Goal: Transaction & Acquisition: Purchase product/service

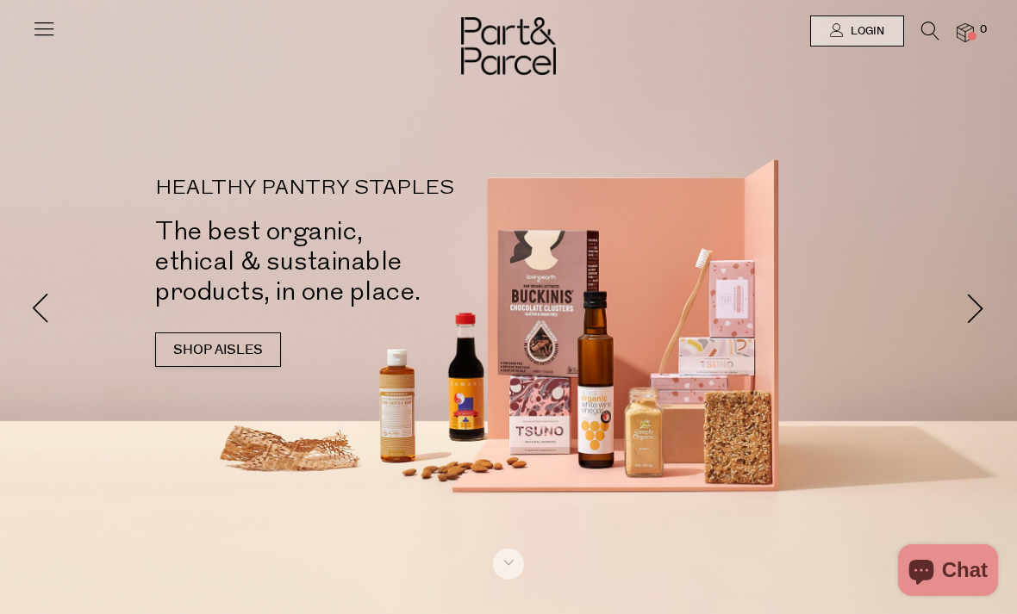
click at [921, 28] on icon at bounding box center [930, 31] width 18 height 19
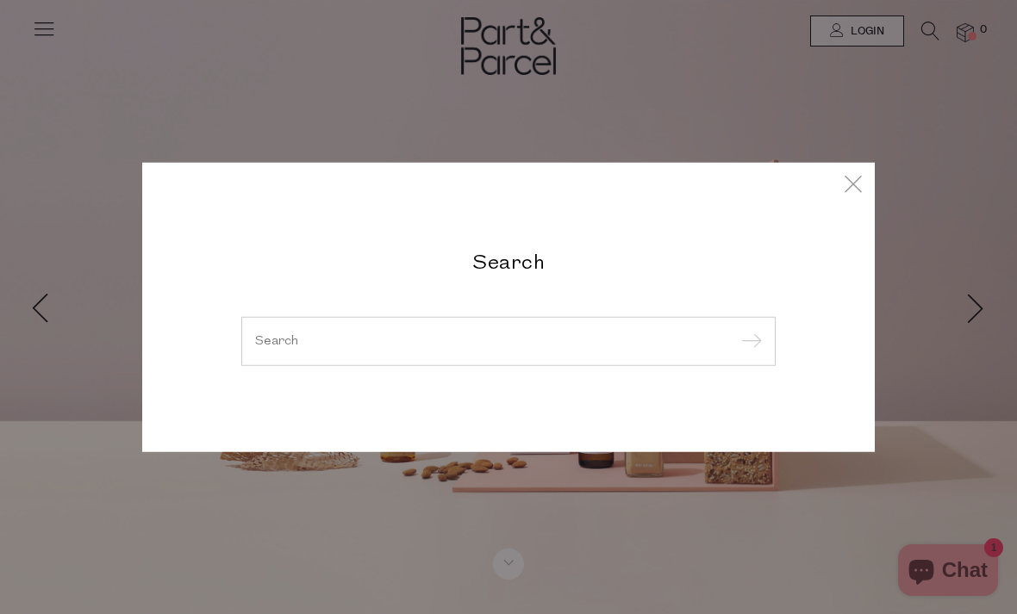
click at [541, 346] on input "search" at bounding box center [508, 340] width 507 height 13
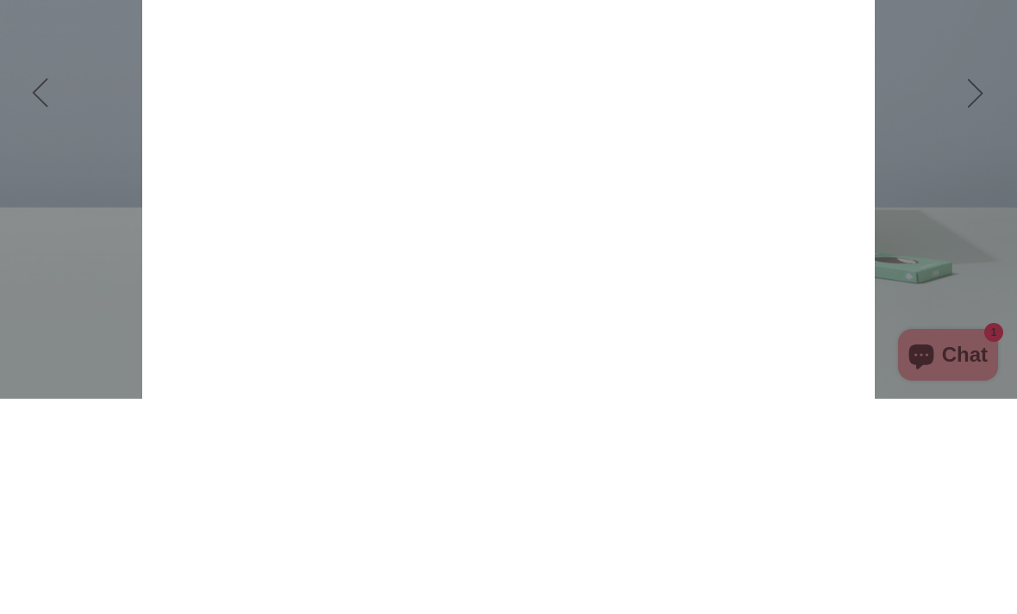
type input "Protein powder"
click at [748, 127] on input "submit" at bounding box center [749, 140] width 26 height 26
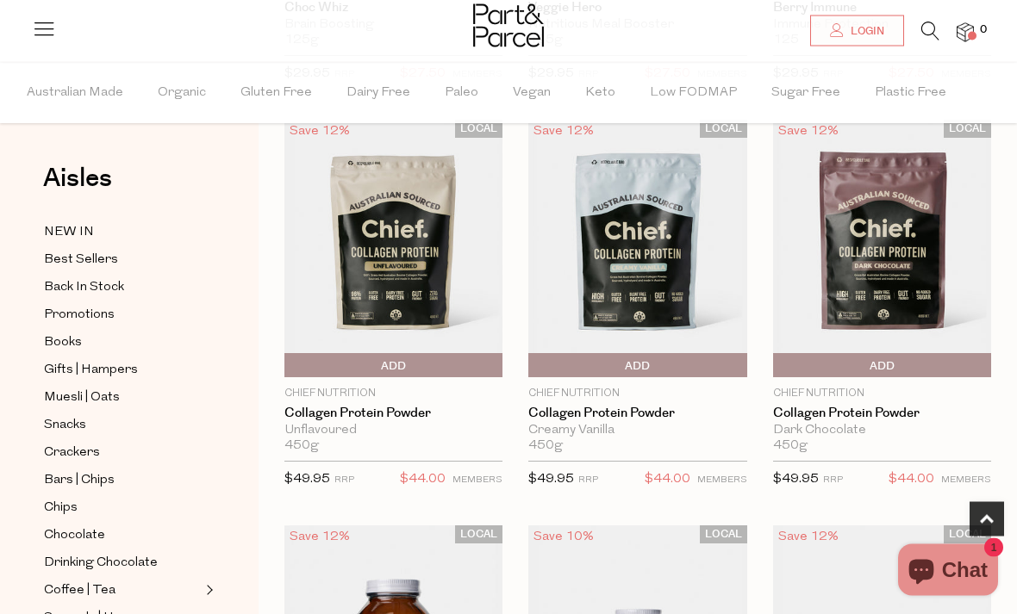
scroll to position [493, 0]
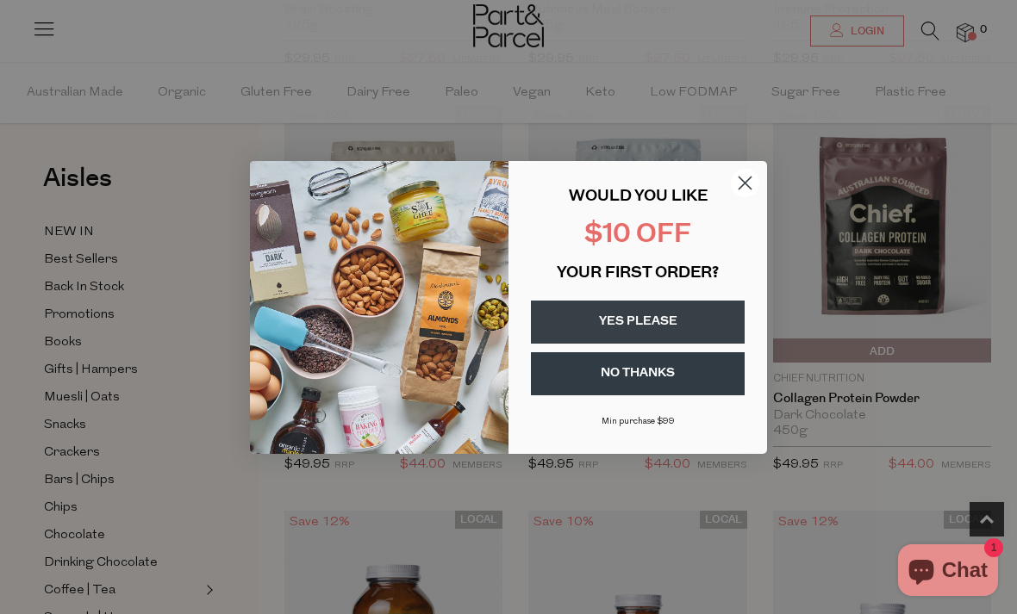
click at [610, 344] on button "YES PLEASE" at bounding box center [638, 322] width 214 height 43
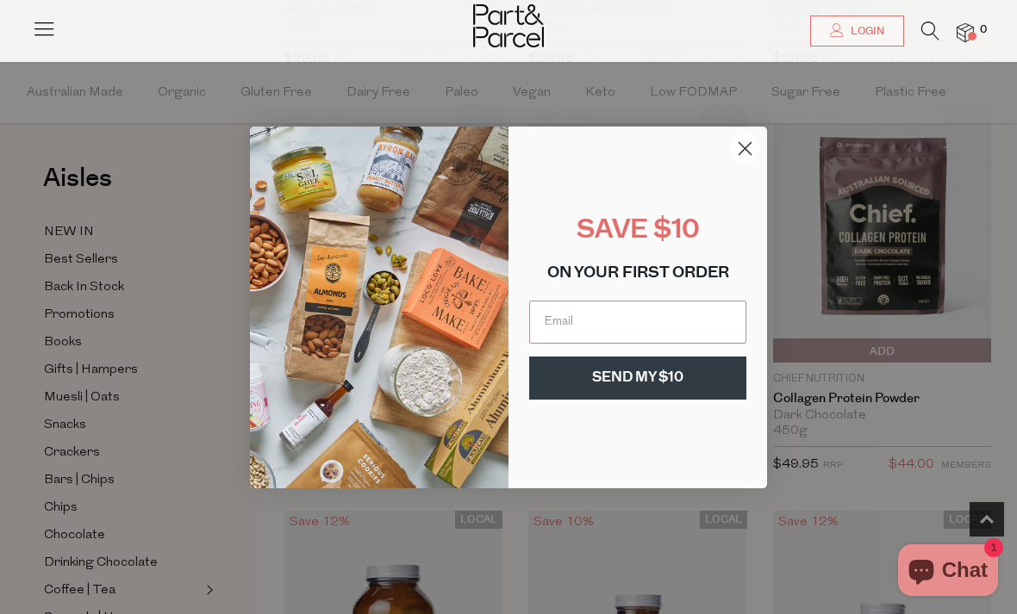
click at [557, 336] on input "Email" at bounding box center [637, 322] width 217 height 43
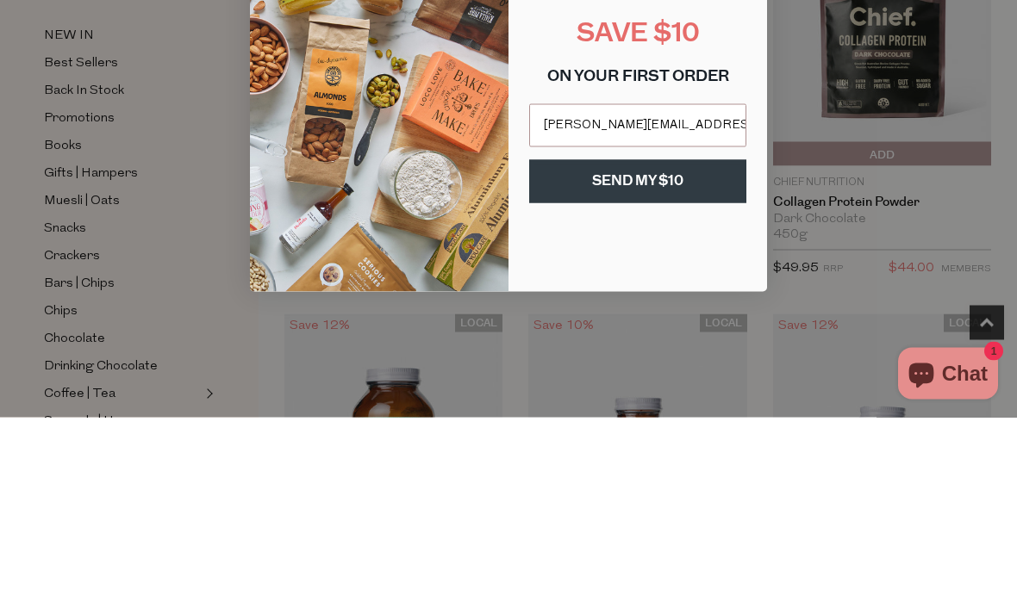
type input "natasha_day@lycos.om"
click at [693, 357] on button "SEND MY $10" at bounding box center [637, 378] width 217 height 43
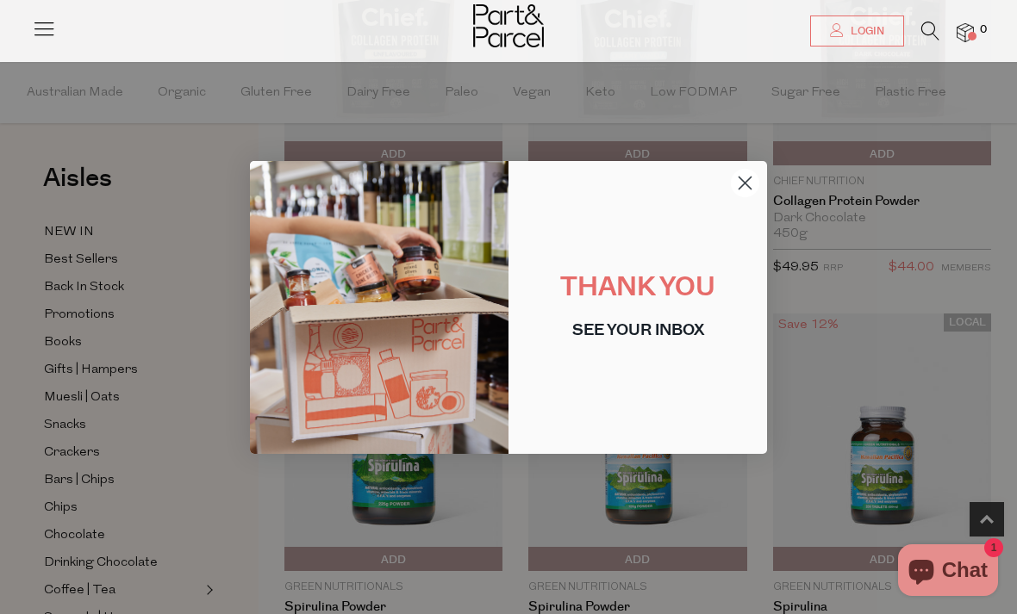
click at [737, 196] on circle "Close dialog" at bounding box center [745, 182] width 28 height 28
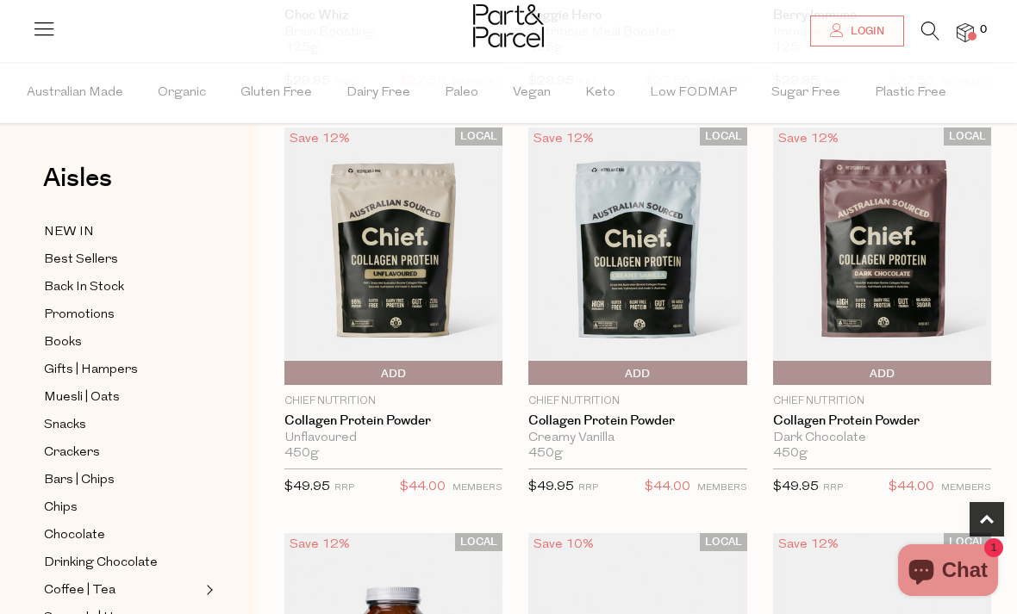
scroll to position [470, 0]
click at [777, 371] on span "Add To Parcel" at bounding box center [777, 375] width 0 height 26
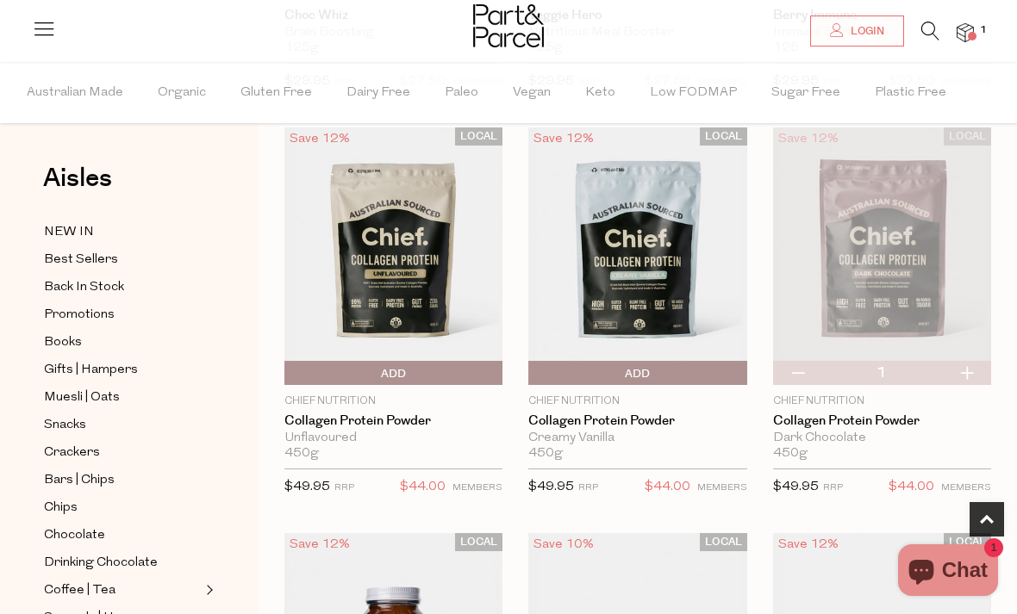
click at [532, 381] on span "Add To Parcel" at bounding box center [532, 374] width 0 height 26
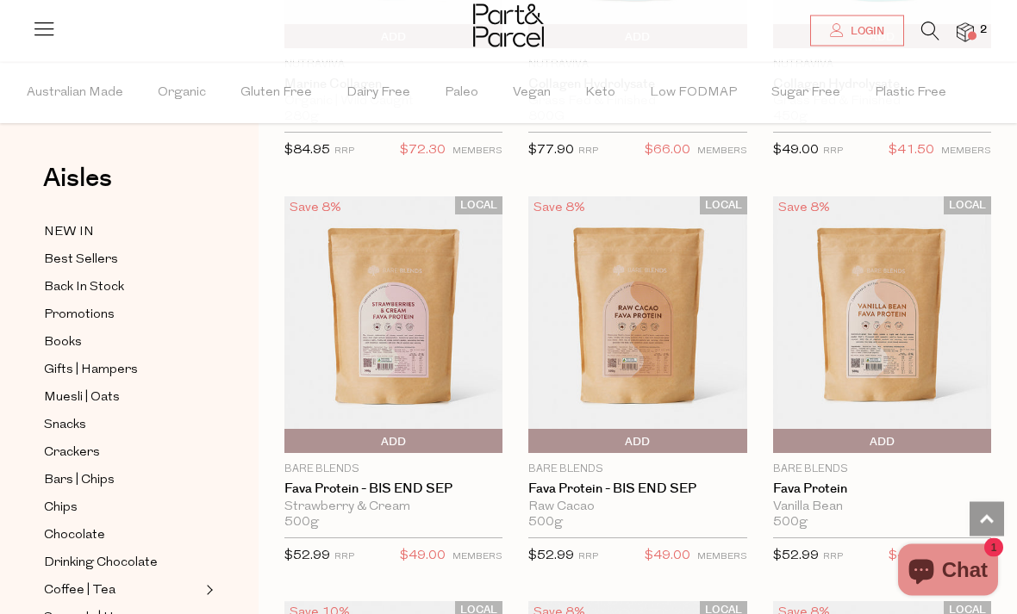
scroll to position [4881, 0]
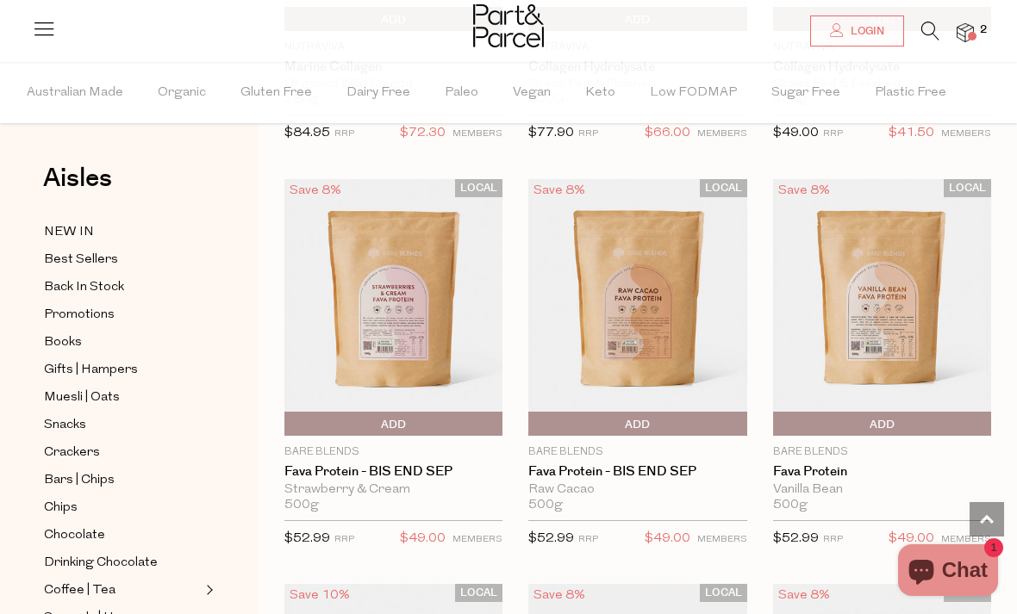
click at [777, 416] on span "Add To Parcel" at bounding box center [777, 425] width 0 height 26
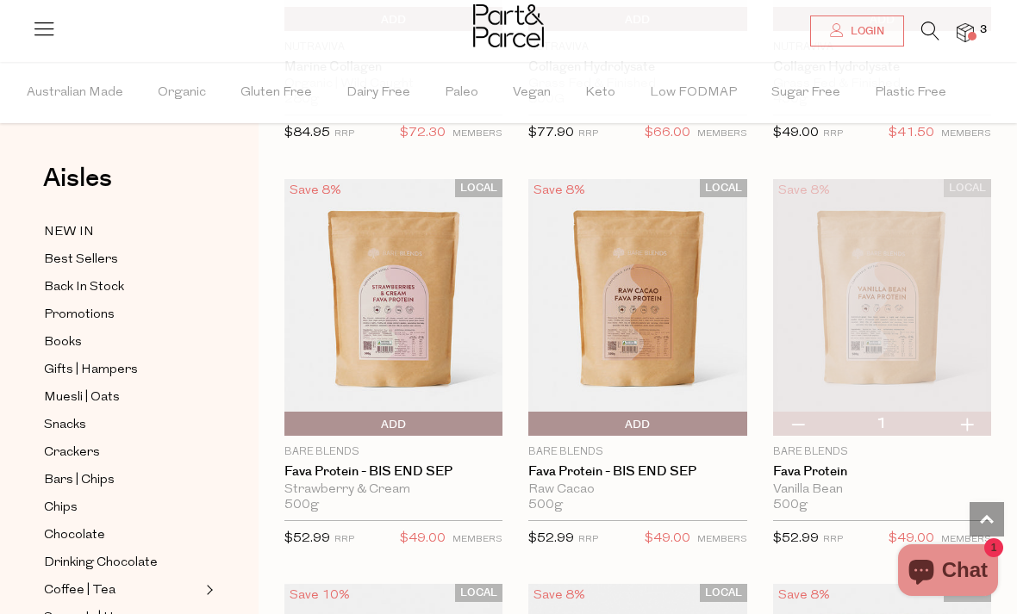
click at [631, 400] on img at bounding box center [637, 307] width 218 height 258
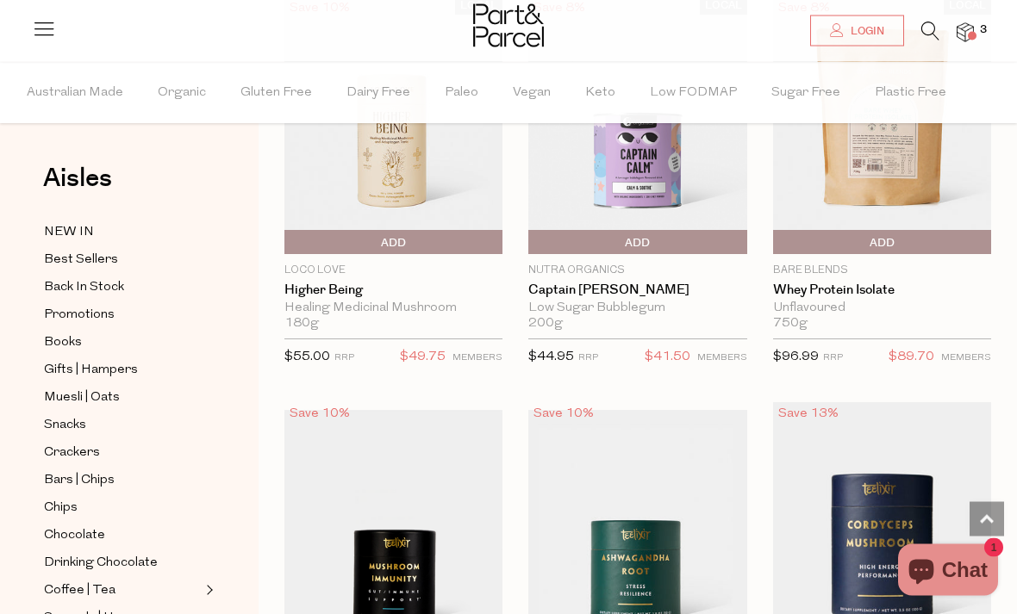
scroll to position [5470, 0]
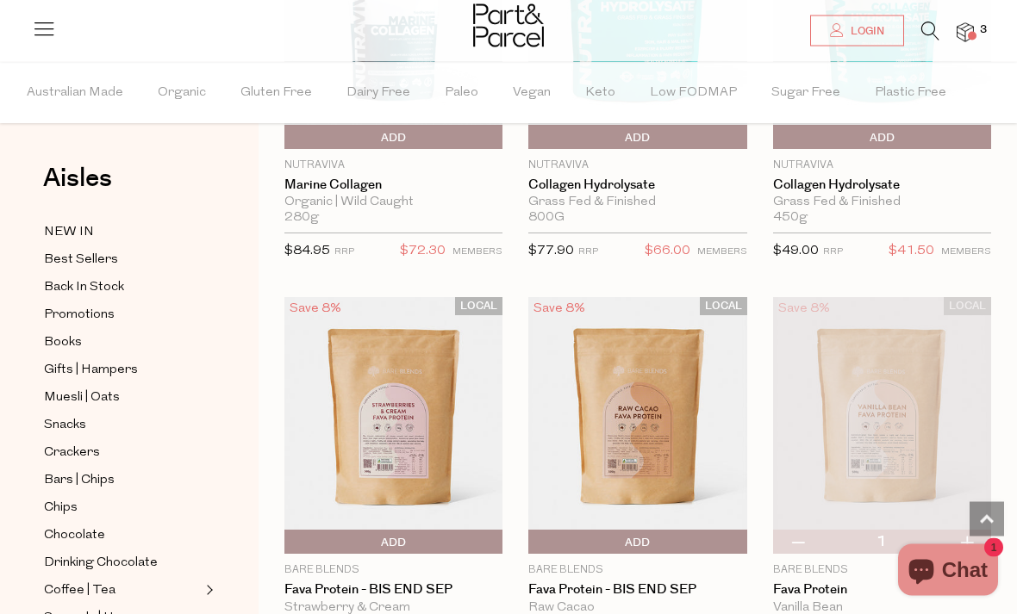
scroll to position [4763, 0]
click at [389, 398] on img at bounding box center [393, 425] width 218 height 258
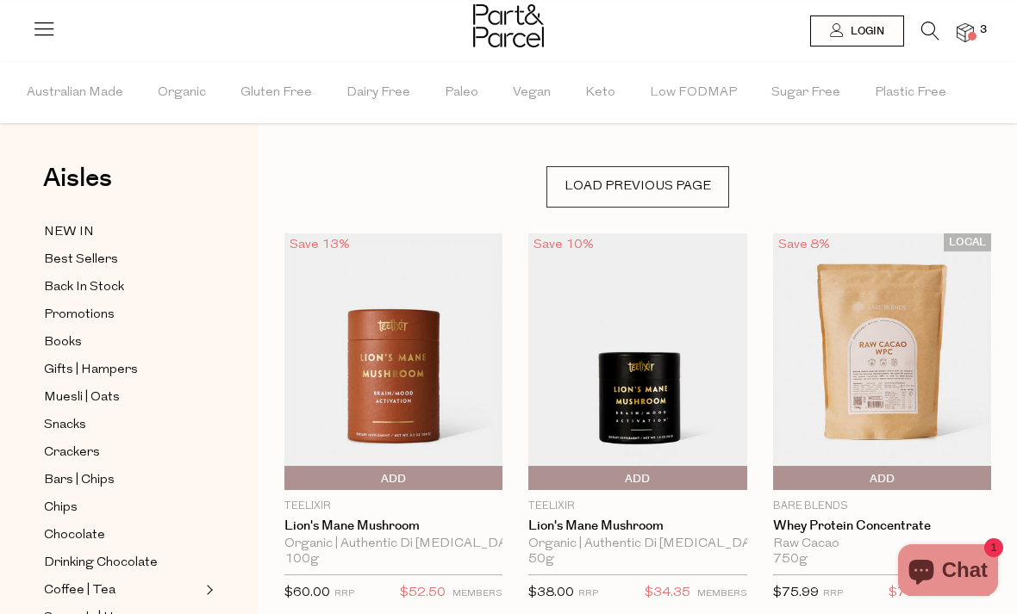
scroll to position [2430, 0]
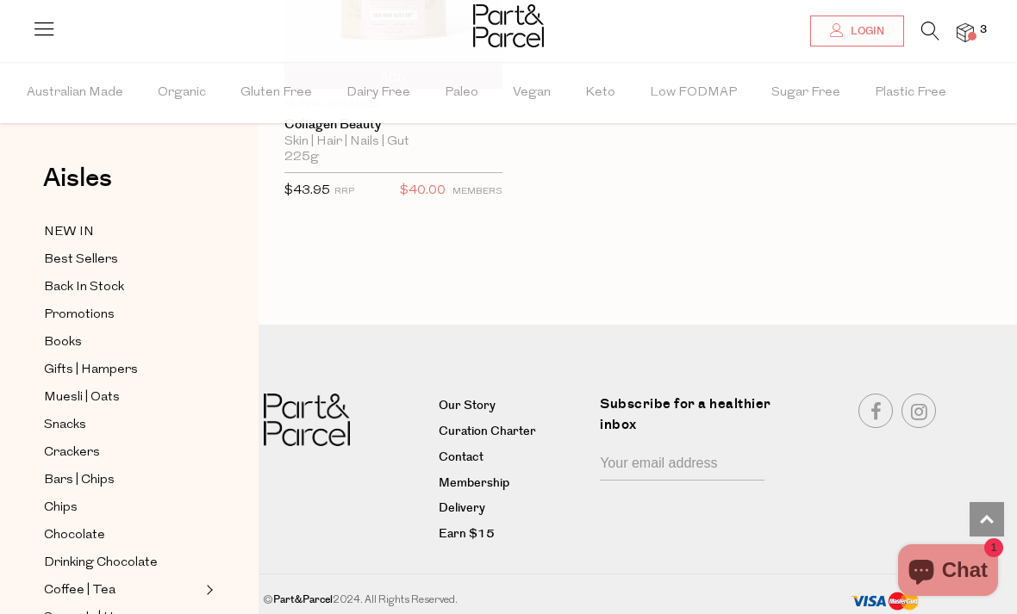
click at [956, 38] on img at bounding box center [964, 33] width 17 height 20
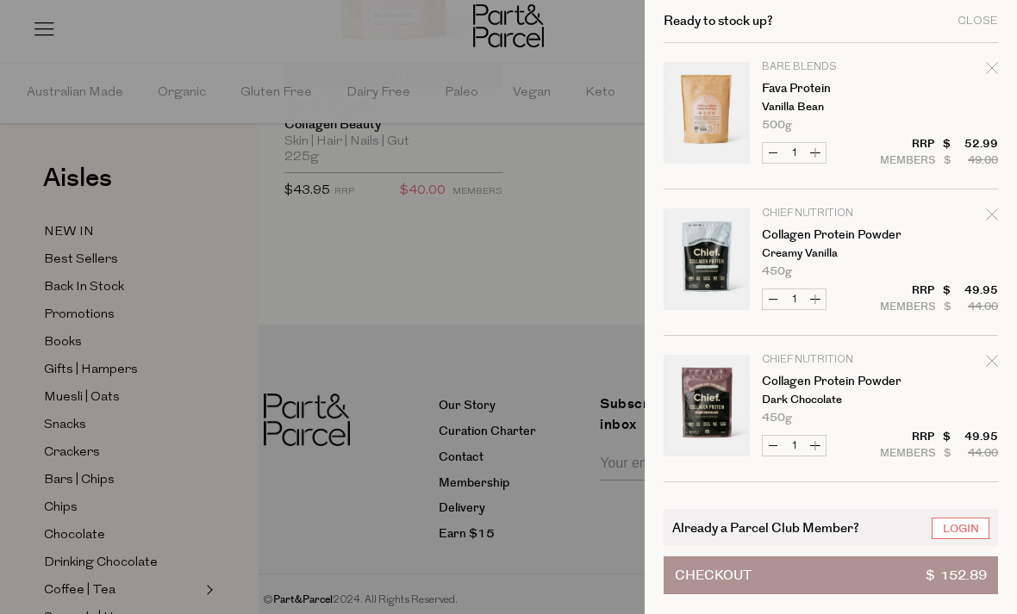
click at [951, 530] on link "Login" at bounding box center [960, 529] width 58 height 22
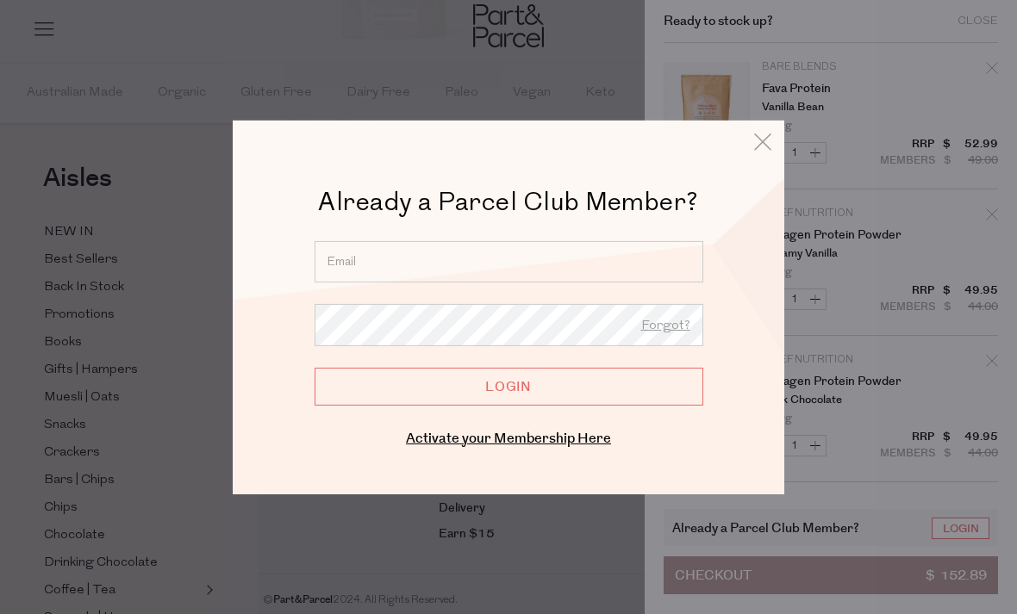
click at [355, 265] on input "email" at bounding box center [508, 260] width 389 height 41
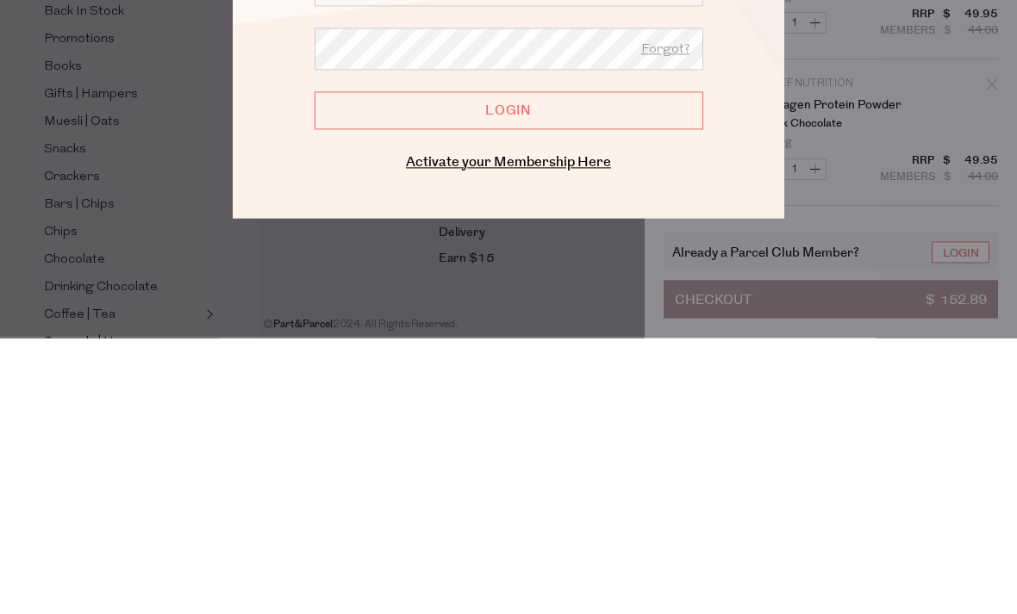
click at [437, 428] on link "Activate your Membership Here" at bounding box center [508, 438] width 205 height 20
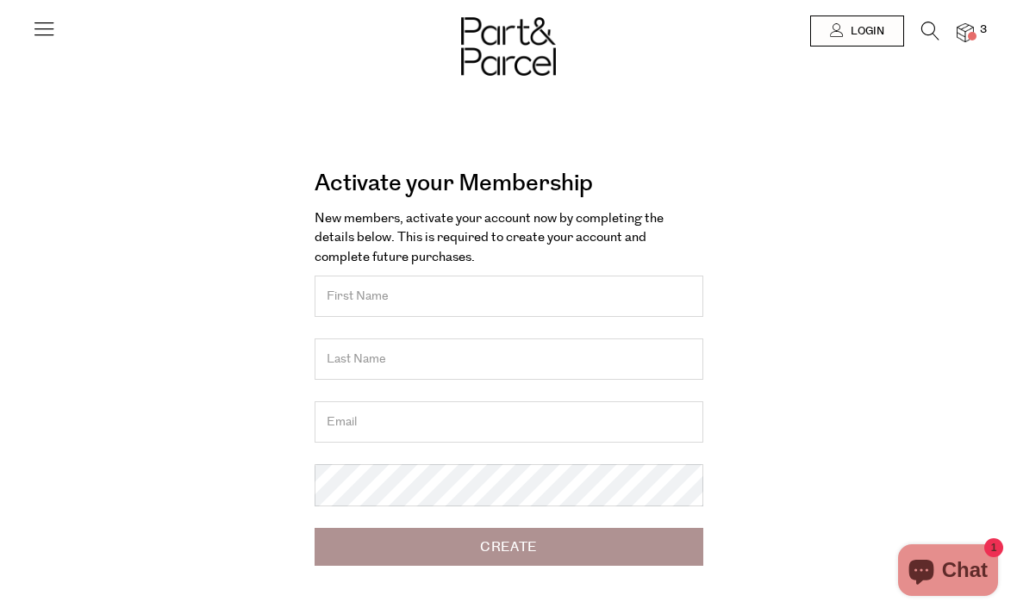
click at [338, 298] on input "text" at bounding box center [508, 296] width 389 height 41
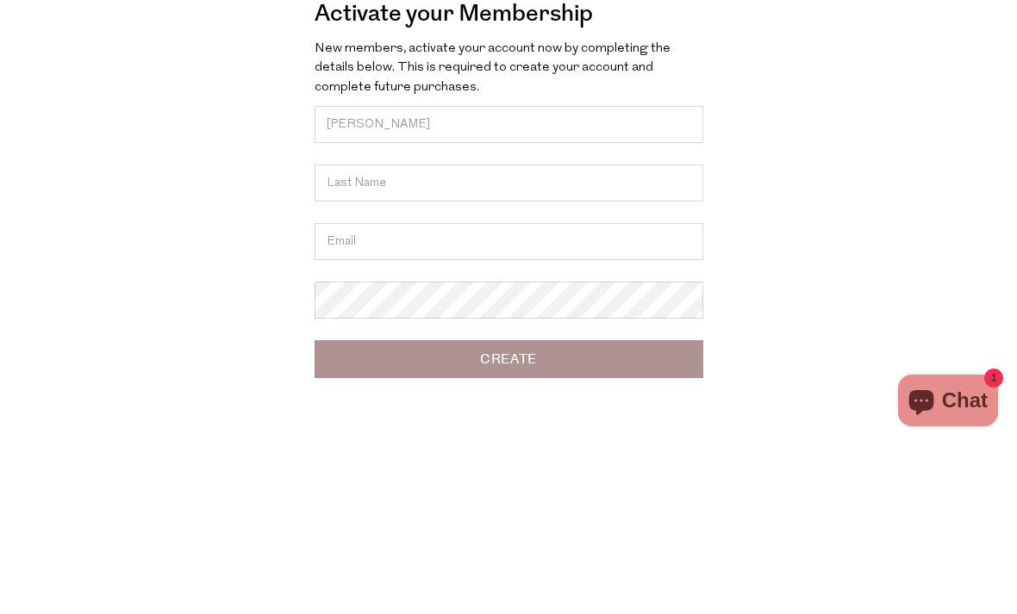
type input "natasha"
click at [584, 334] on input "text" at bounding box center [508, 352] width 389 height 37
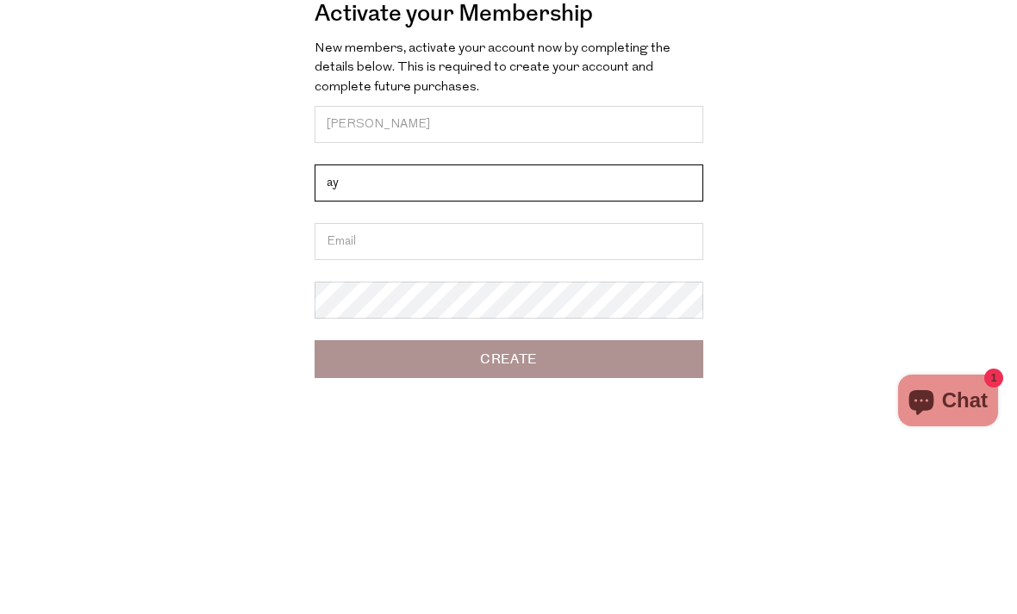
type input "a"
type input "day"
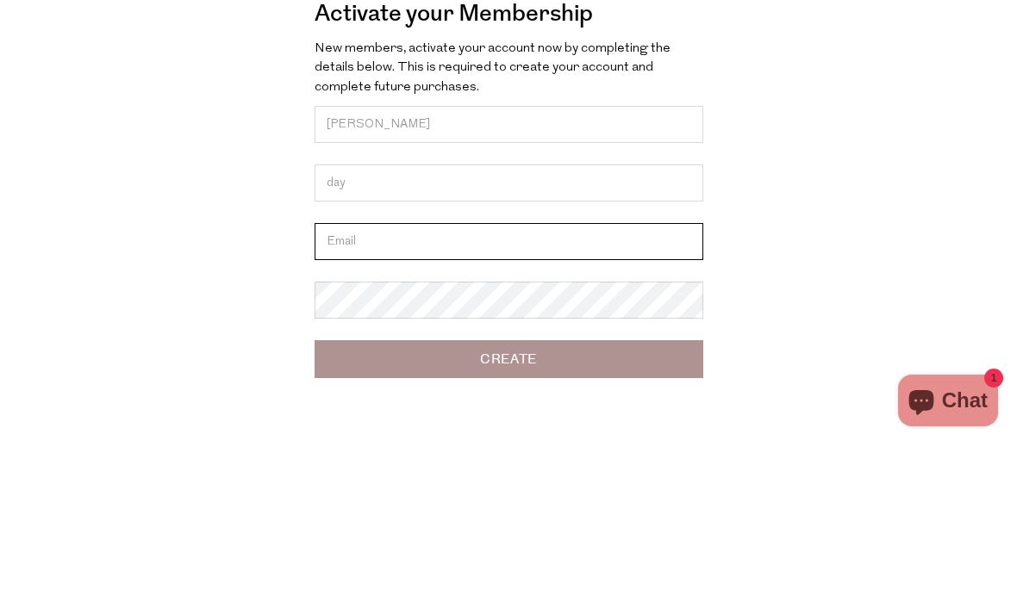
click at [548, 393] on input "email" at bounding box center [508, 411] width 389 height 37
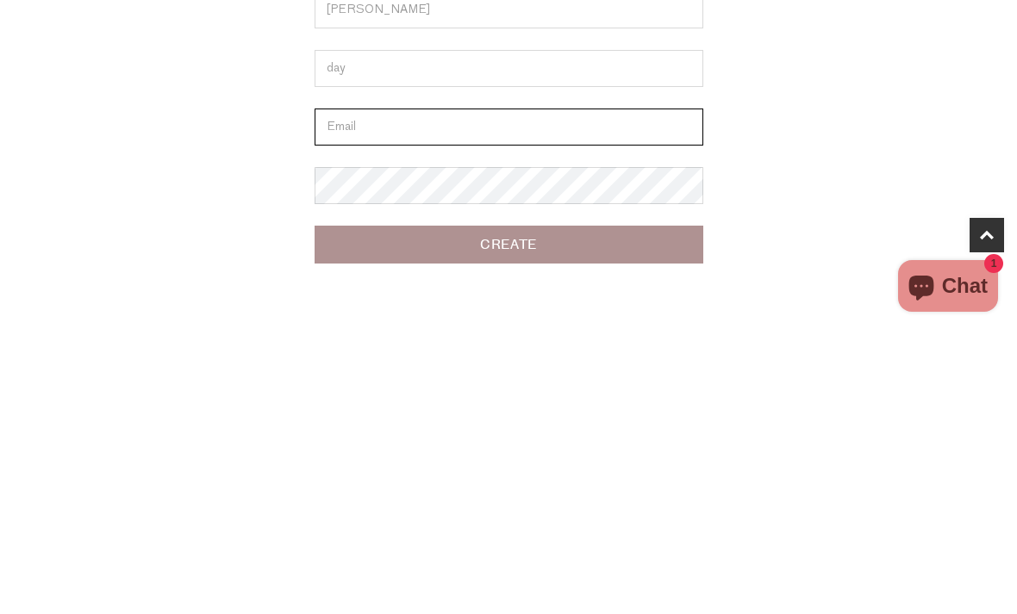
type input "natasha_day@lycos.com"
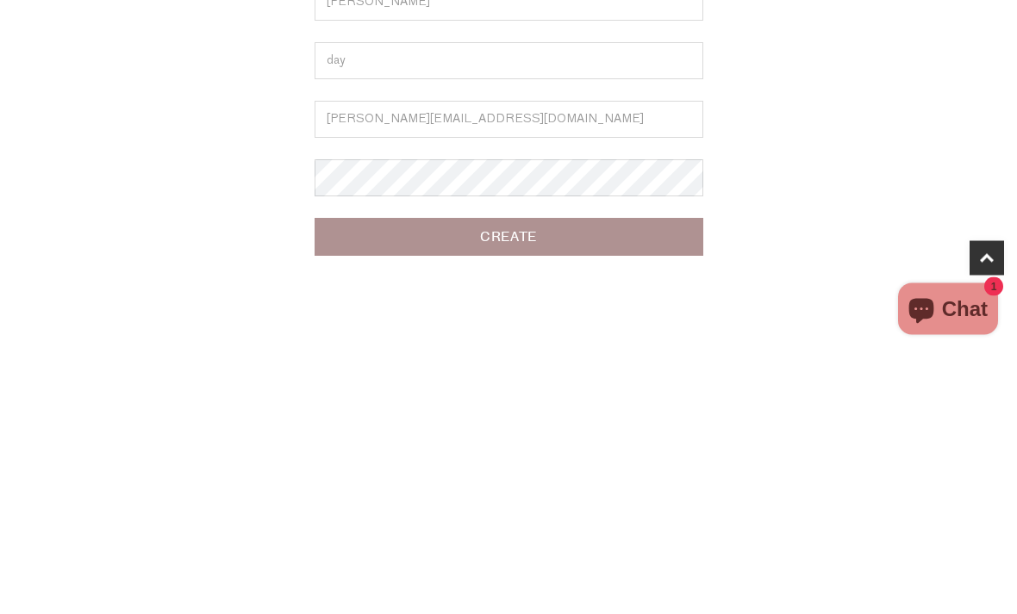
scroll to position [59, 0]
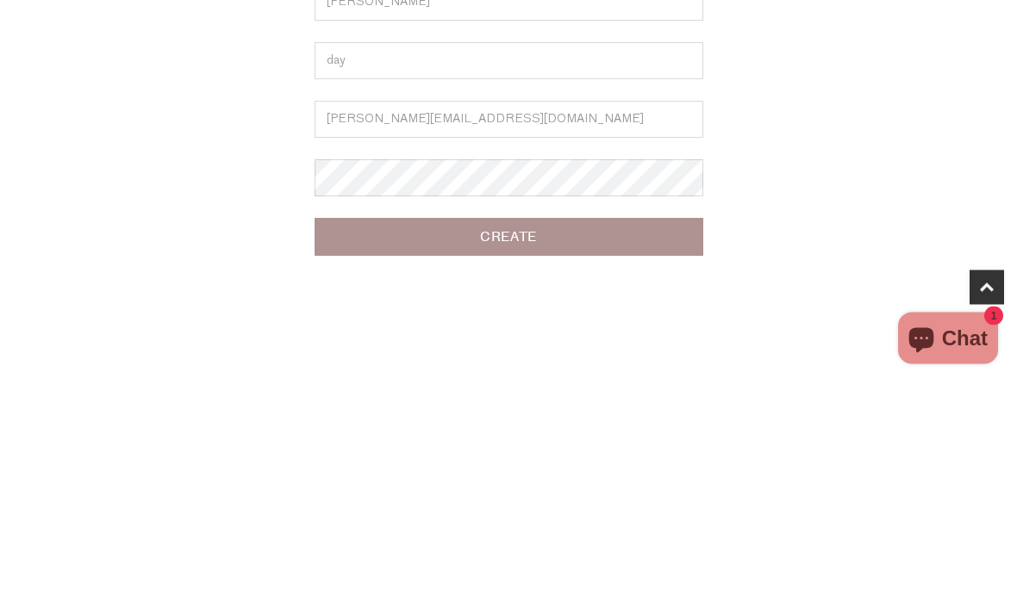
click at [493, 451] on input "Create" at bounding box center [508, 470] width 389 height 38
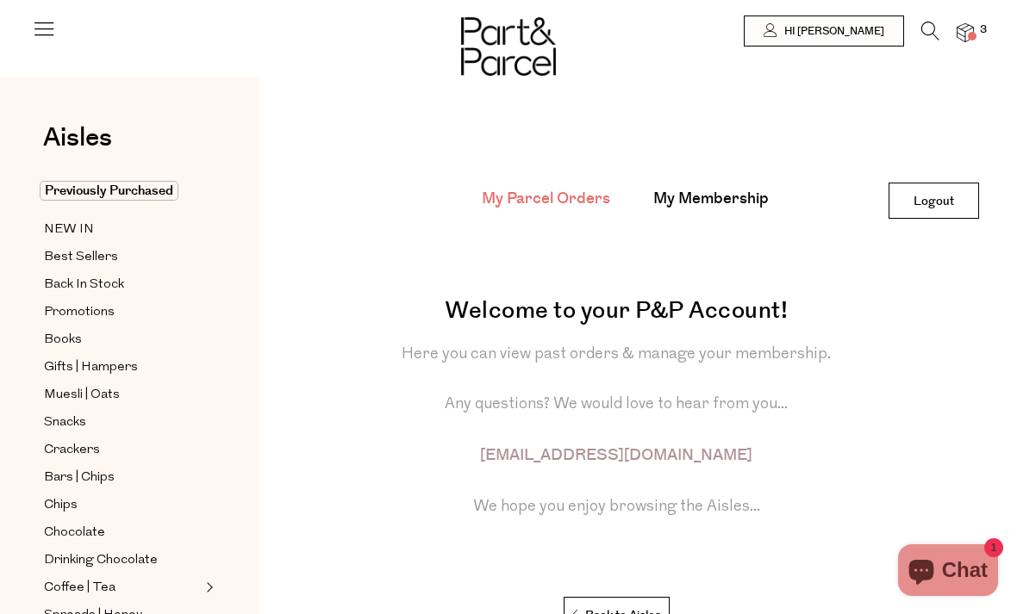
click at [967, 34] on img at bounding box center [964, 33] width 17 height 20
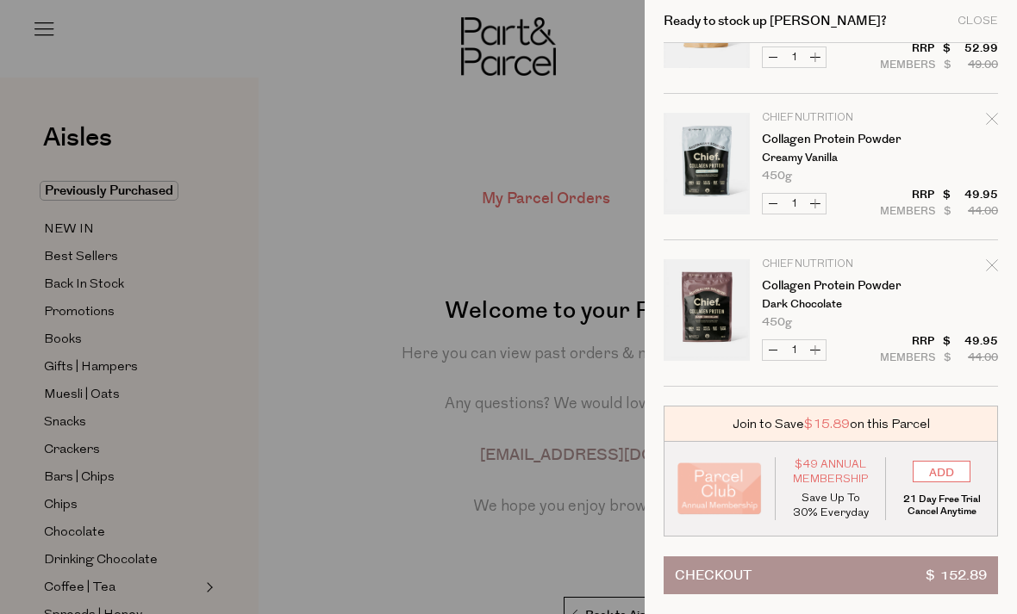
scroll to position [96, 0]
click at [936, 480] on input "ADD" at bounding box center [941, 472] width 58 height 22
type input "ADDED"
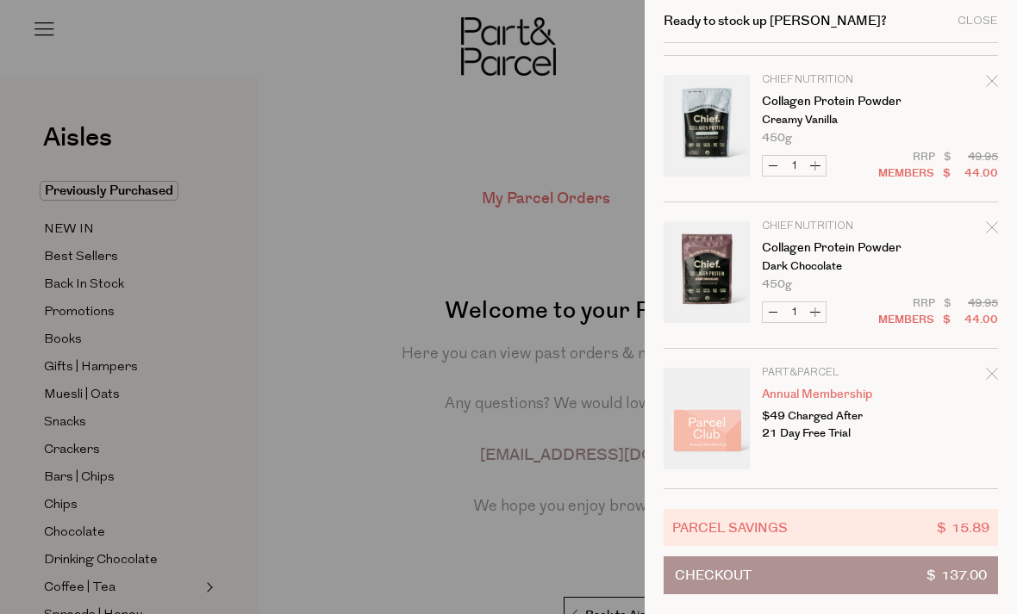
scroll to position [134, 0]
click at [992, 377] on icon "Remove Annual Membership" at bounding box center [992, 374] width 12 height 12
click at [992, 368] on form "Image Product Total Qty Part&Parcel Annual Membership $49 Charged After 21 Day …" at bounding box center [830, 200] width 334 height 580
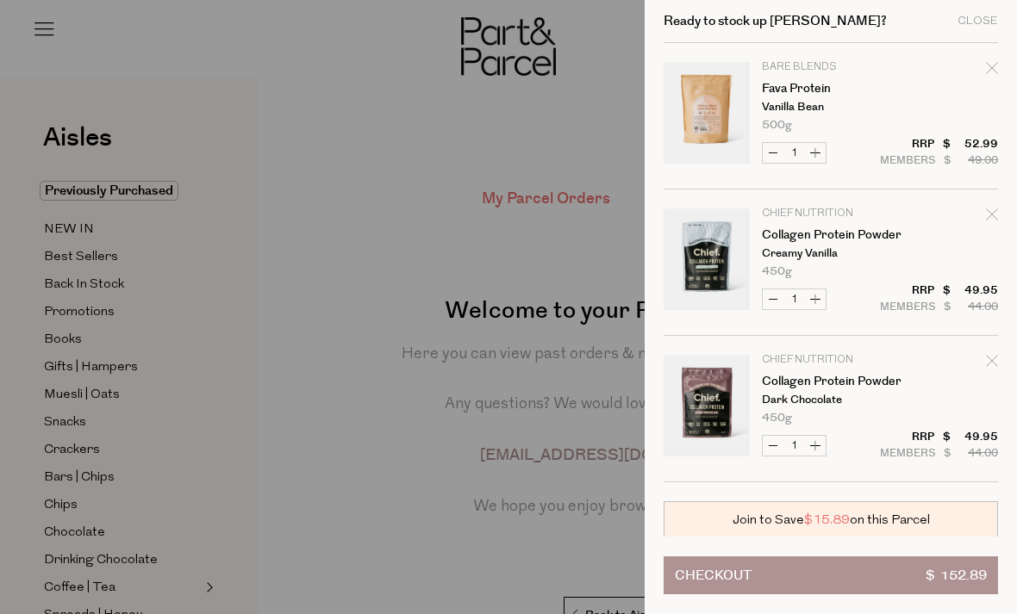
click at [459, 506] on div at bounding box center [508, 307] width 1017 height 614
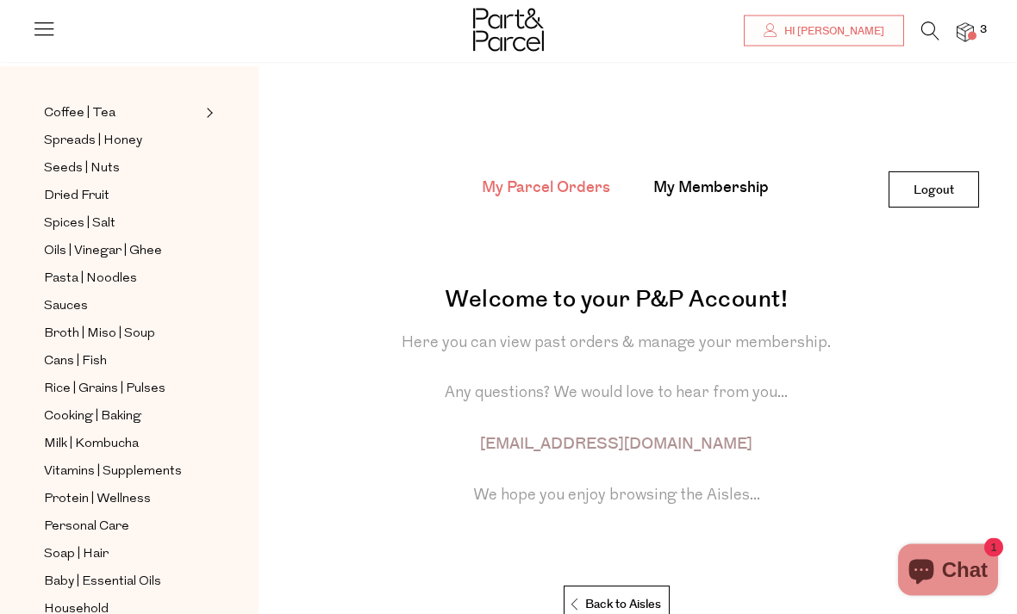
scroll to position [0, 0]
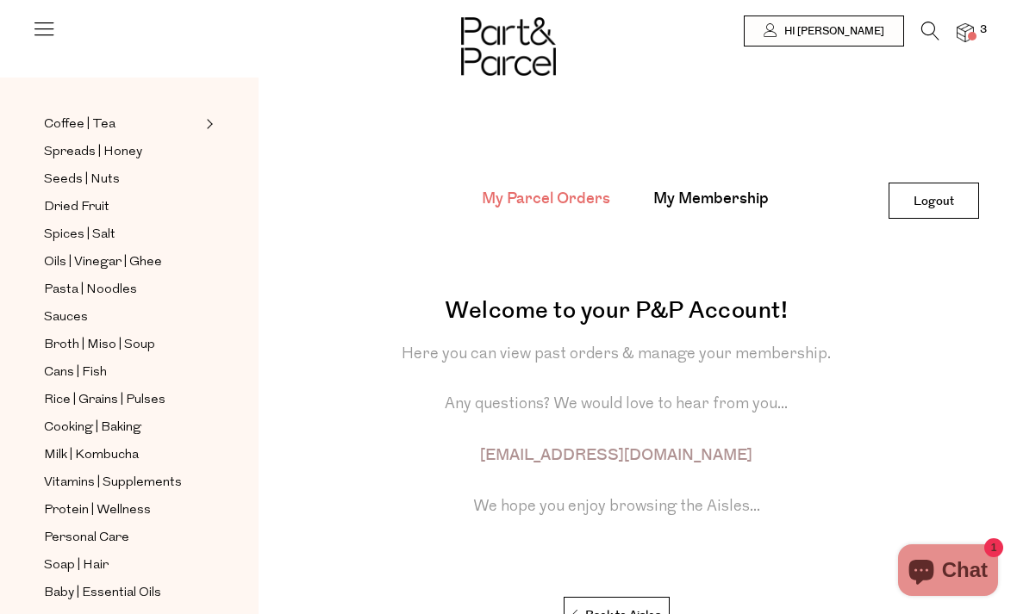
click at [70, 197] on span "Dried Fruit" at bounding box center [76, 207] width 65 height 21
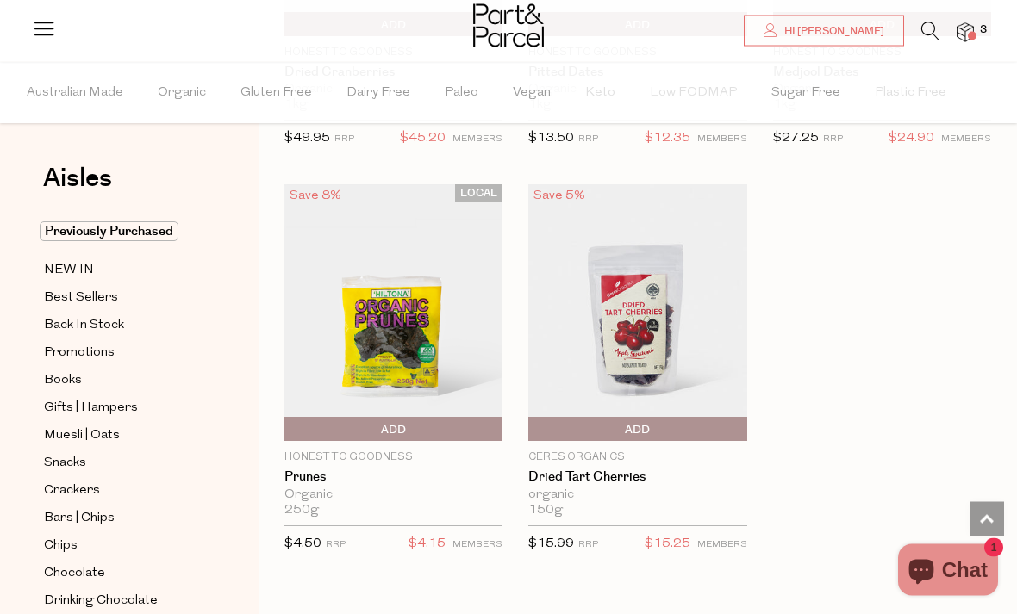
scroll to position [1258, 0]
click at [100, 519] on span "Bars | Chips" at bounding box center [79, 518] width 71 height 21
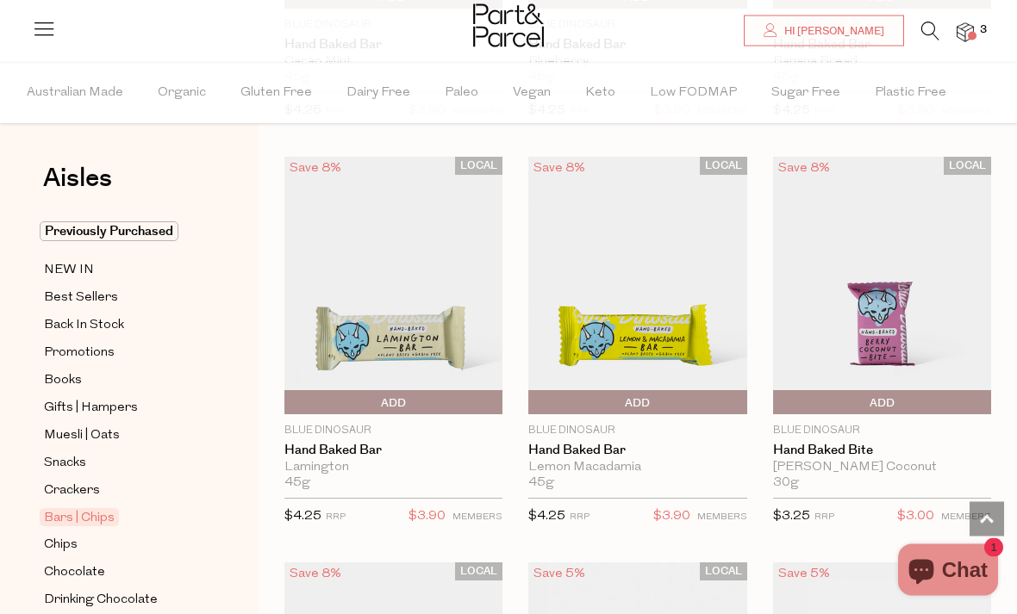
scroll to position [4594, 0]
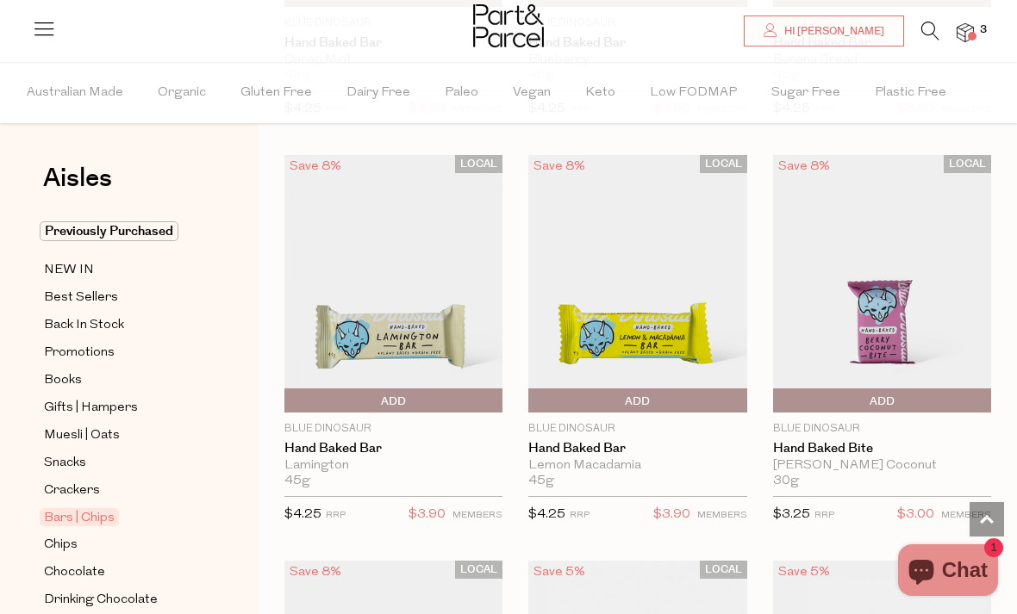
click at [65, 535] on span "Chips" at bounding box center [61, 545] width 34 height 21
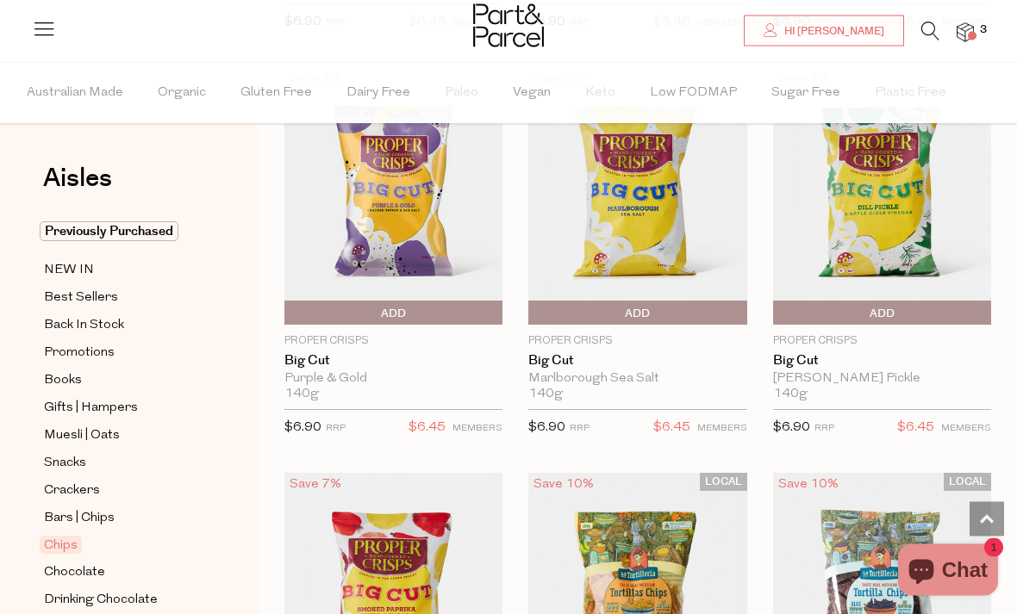
scroll to position [1406, 0]
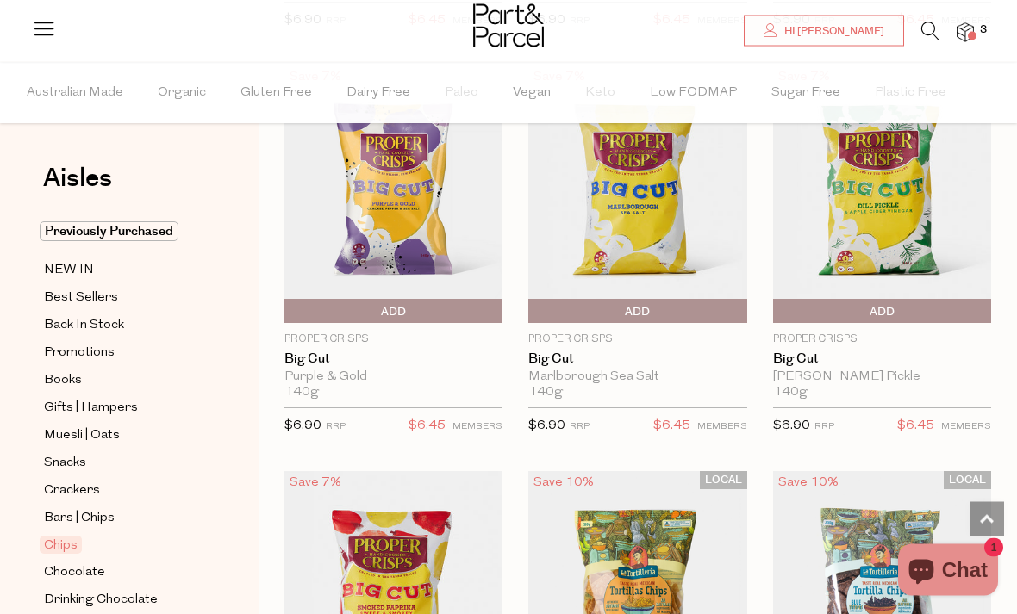
click at [64, 590] on span "Drinking Chocolate" at bounding box center [101, 600] width 114 height 21
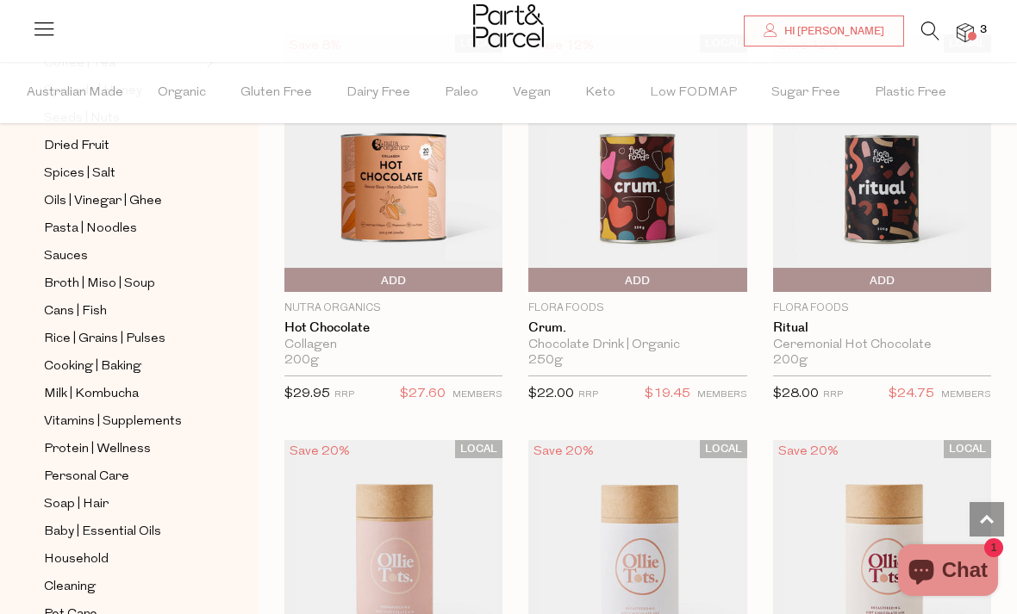
scroll to position [565, 0]
click at [60, 439] on span "Protein | Wellness" at bounding box center [97, 449] width 107 height 21
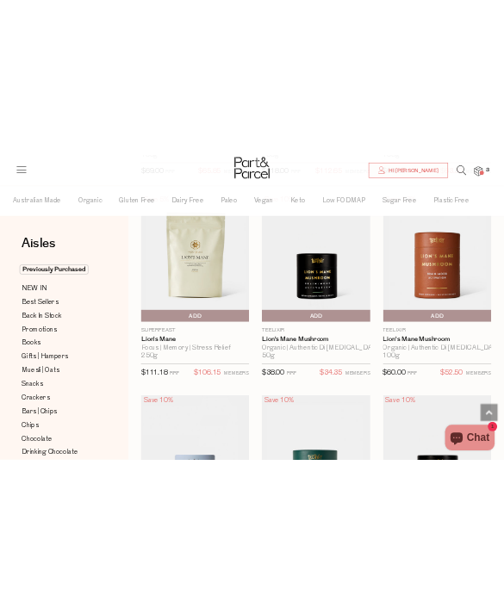
scroll to position [7781, 0]
